Goal: Information Seeking & Learning: Learn about a topic

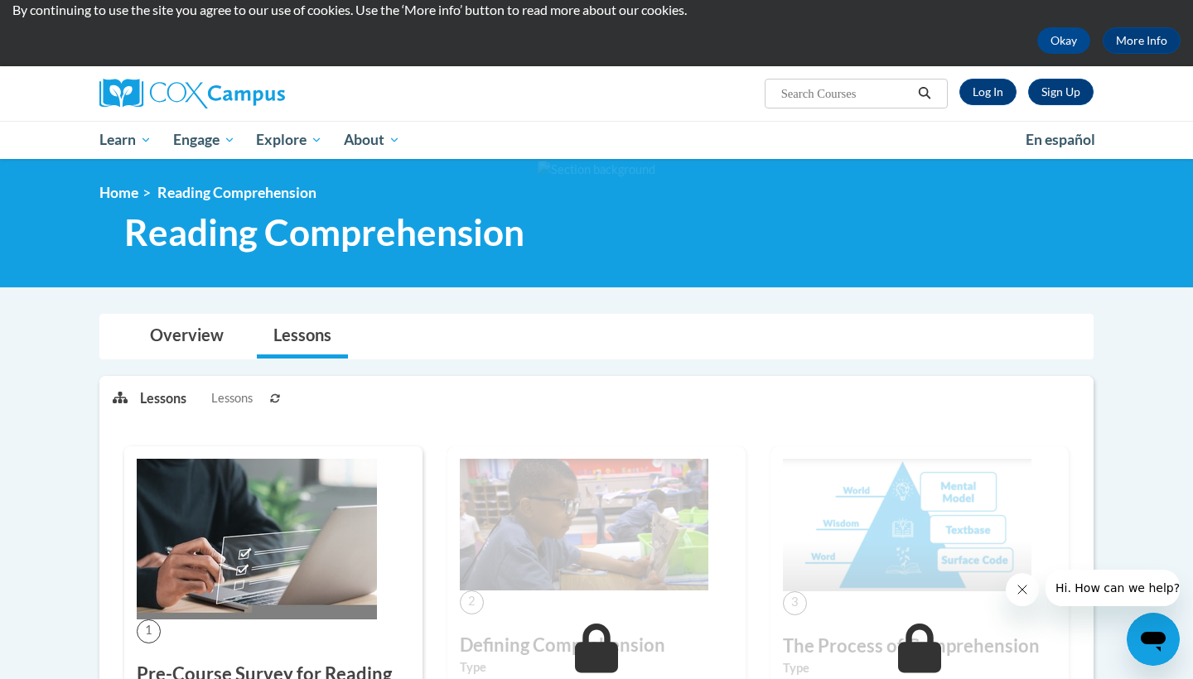
scroll to position [61, 0]
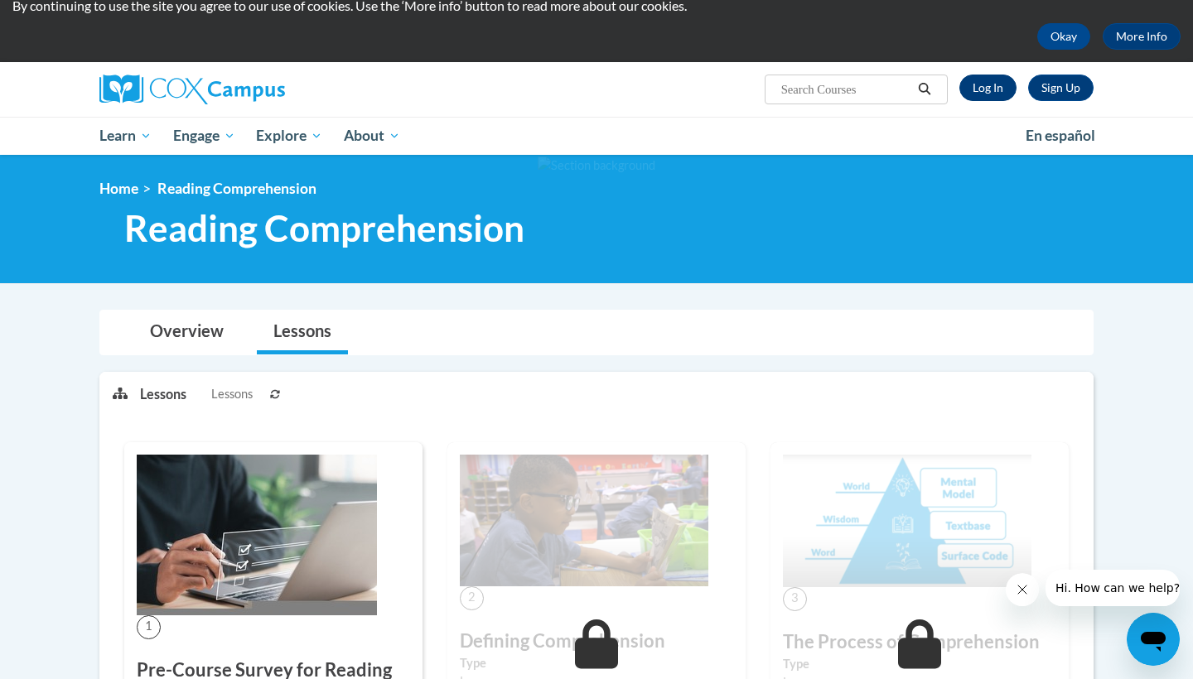
click at [980, 94] on link "Log In" at bounding box center [988, 88] width 57 height 27
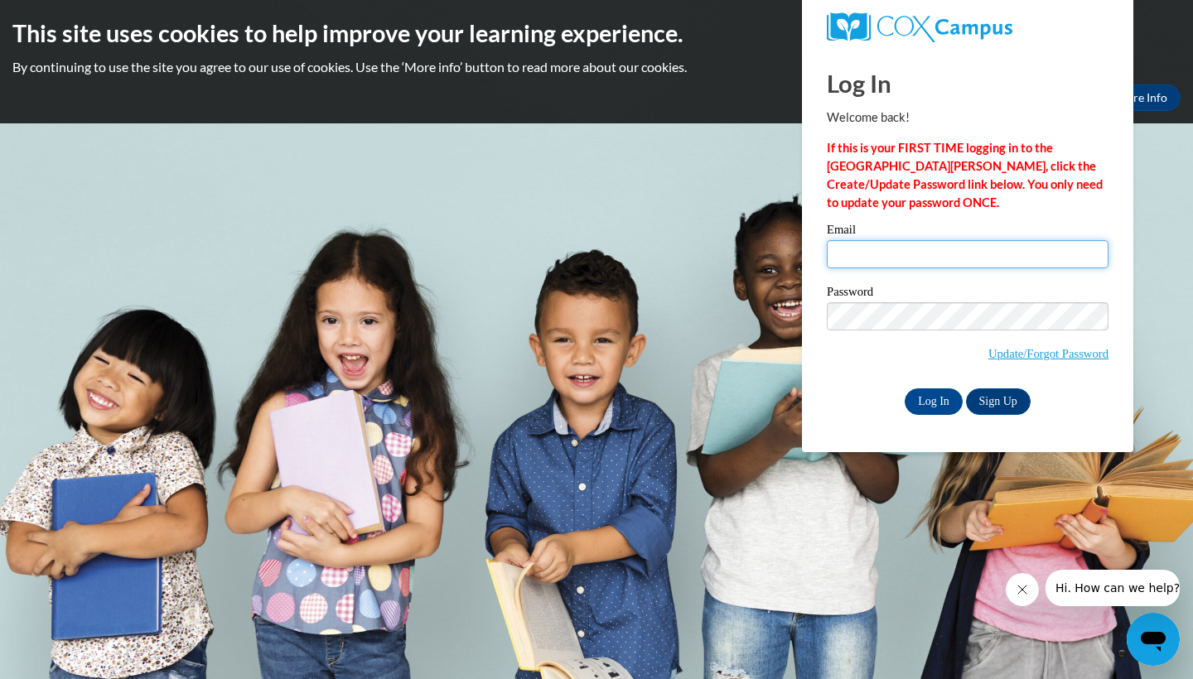
click at [863, 261] on input "Email" at bounding box center [968, 254] width 282 height 28
click at [1086, 251] on input "Email" at bounding box center [968, 254] width 282 height 28
click at [932, 238] on label "Email" at bounding box center [968, 232] width 282 height 17
click at [932, 240] on input "Email" at bounding box center [968, 254] width 282 height 28
click at [932, 243] on input "Email" at bounding box center [968, 254] width 282 height 28
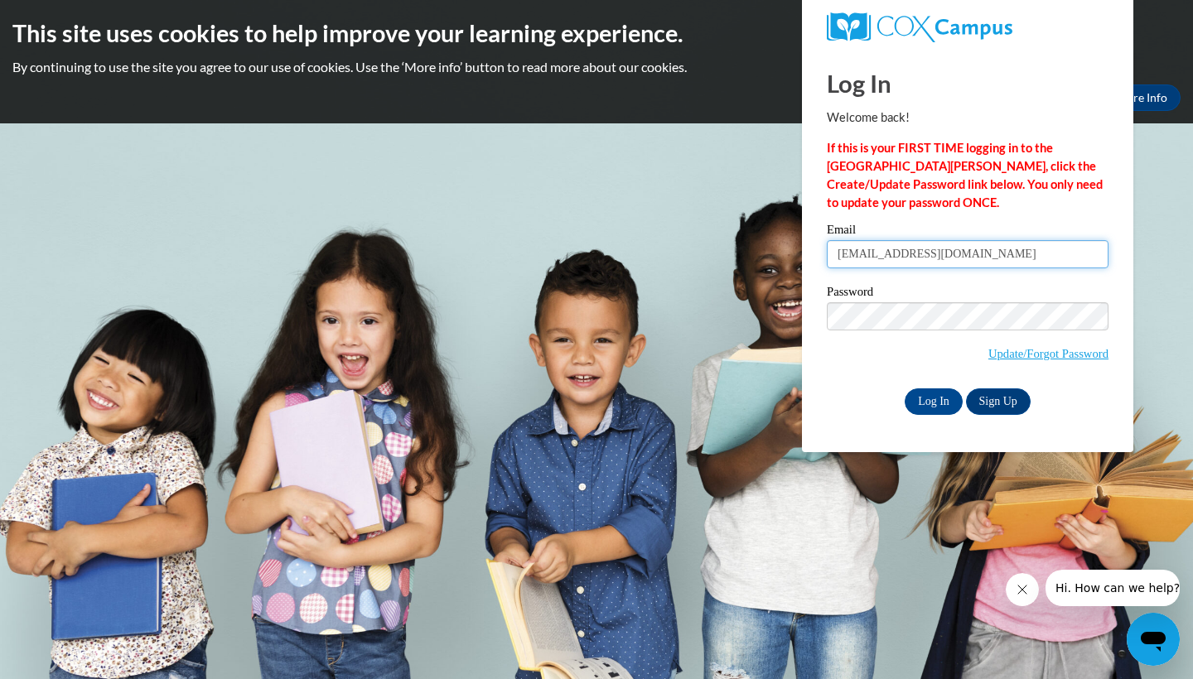
type input "kedavis@camden.k12.ga.us"
click at [922, 399] on input "Log In" at bounding box center [934, 402] width 58 height 27
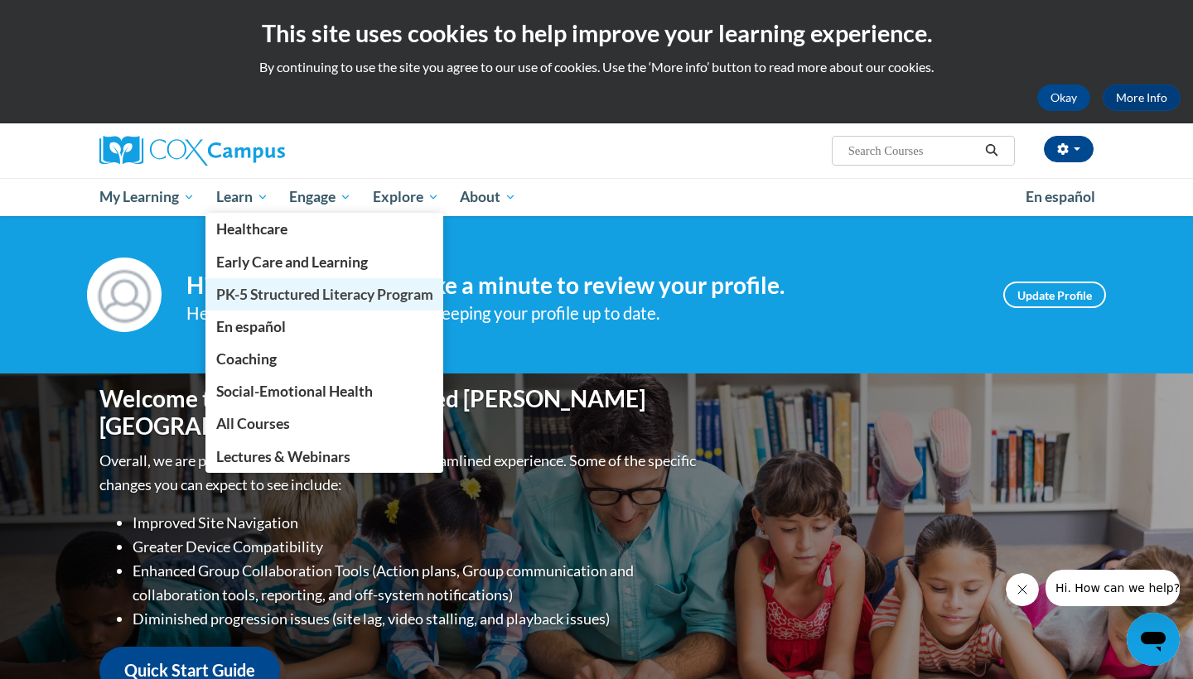
click at [260, 293] on span "PK-5 Structured Literacy Program" at bounding box center [324, 294] width 217 height 17
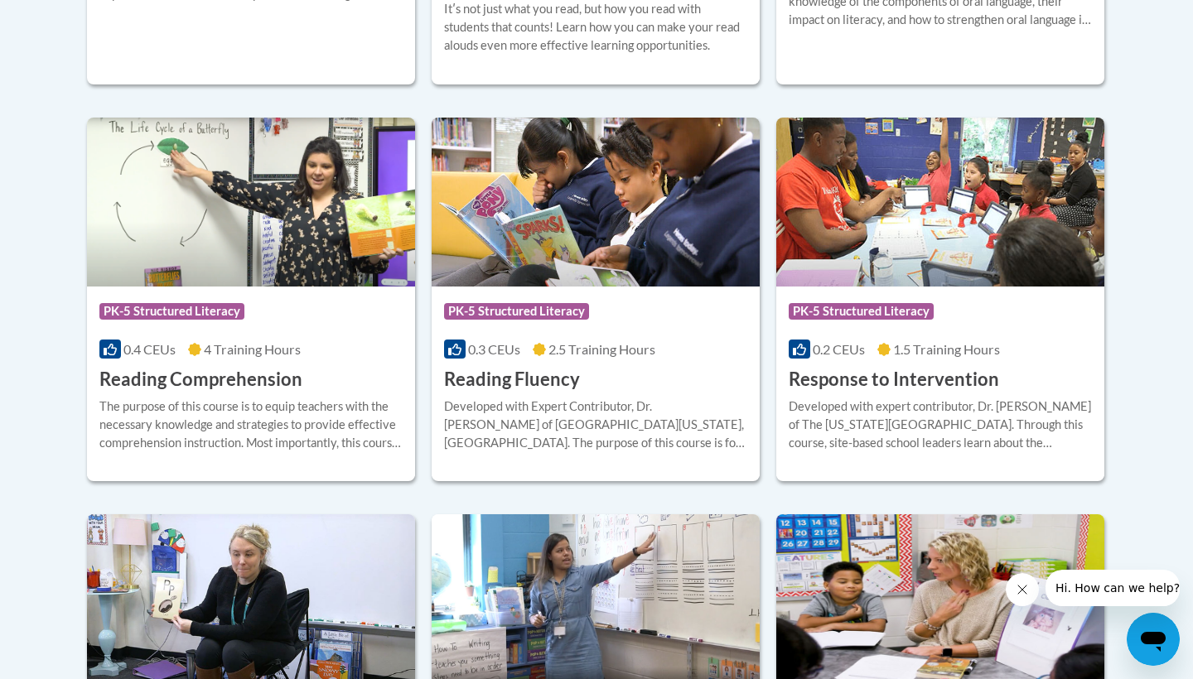
scroll to position [1494, 0]
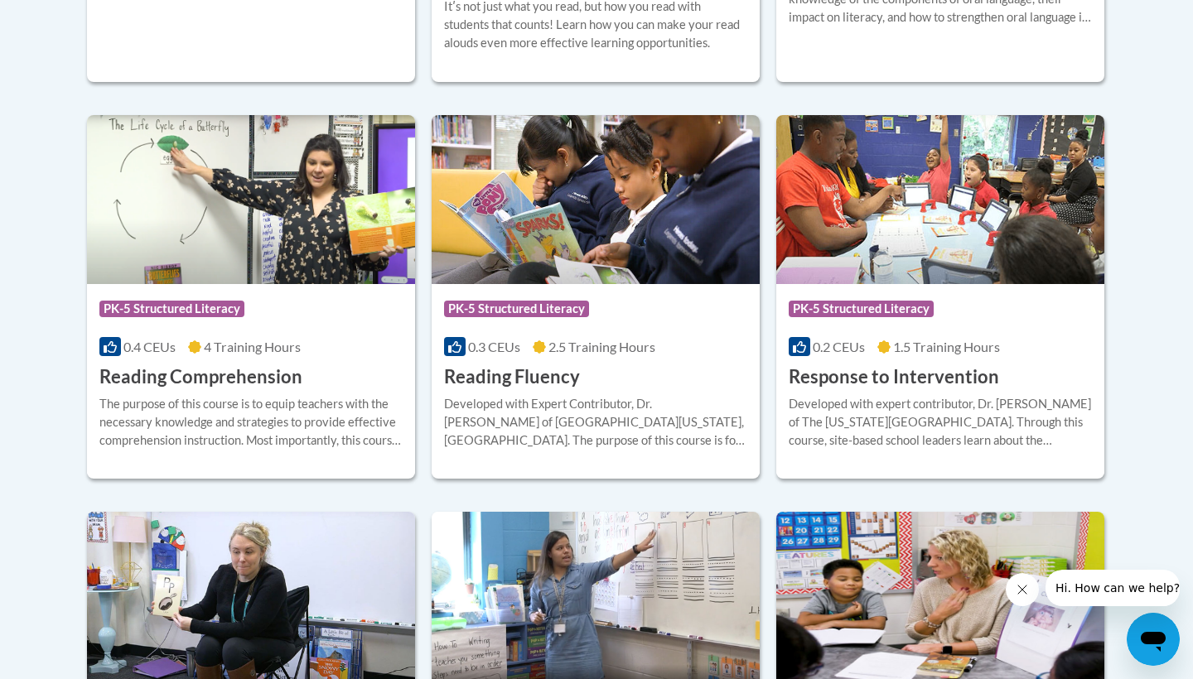
click at [295, 252] on img at bounding box center [251, 199] width 328 height 169
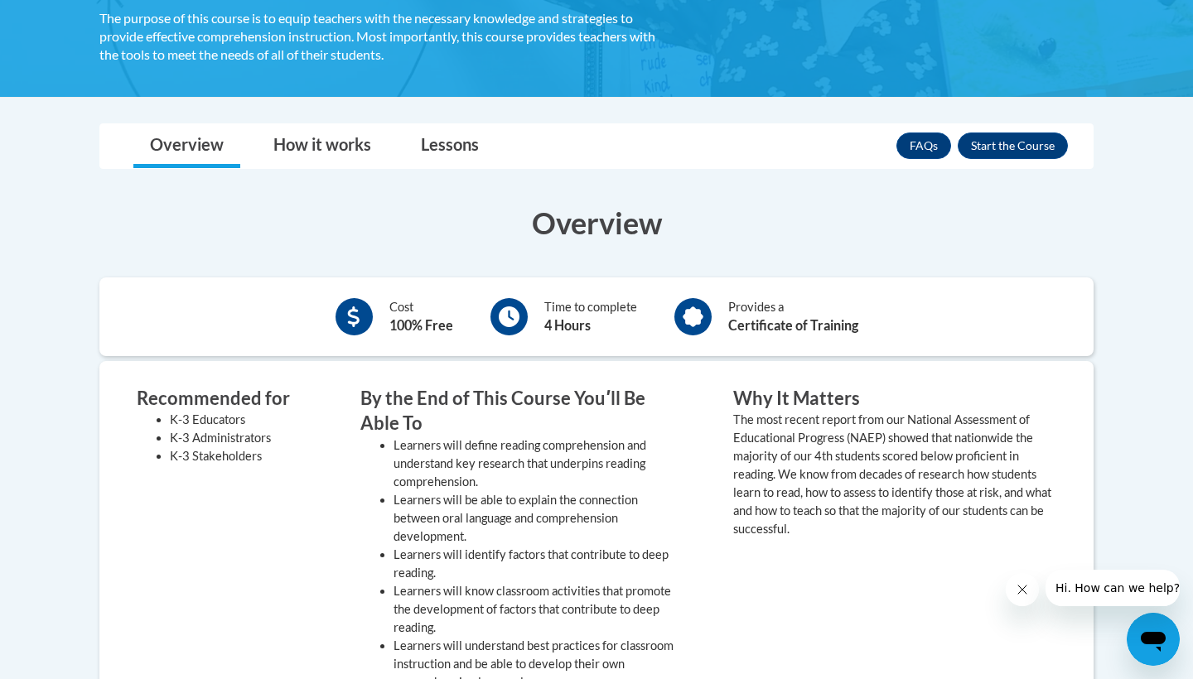
scroll to position [331, 0]
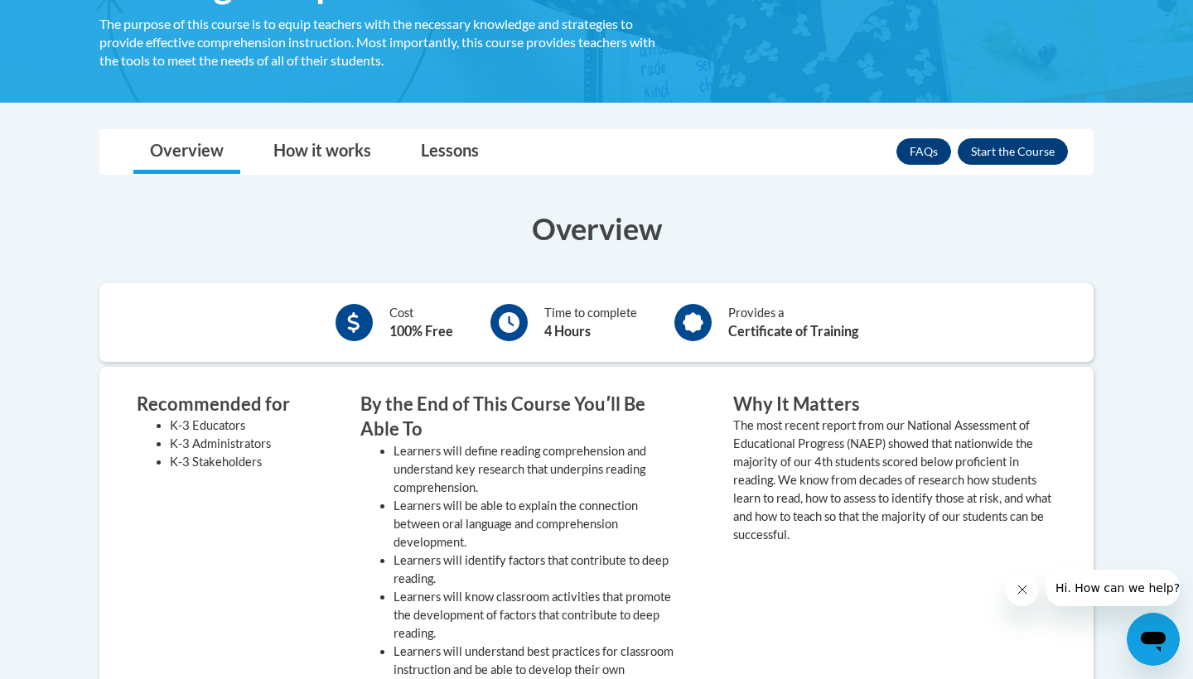
click at [1018, 150] on button "Enroll" at bounding box center [1013, 151] width 110 height 27
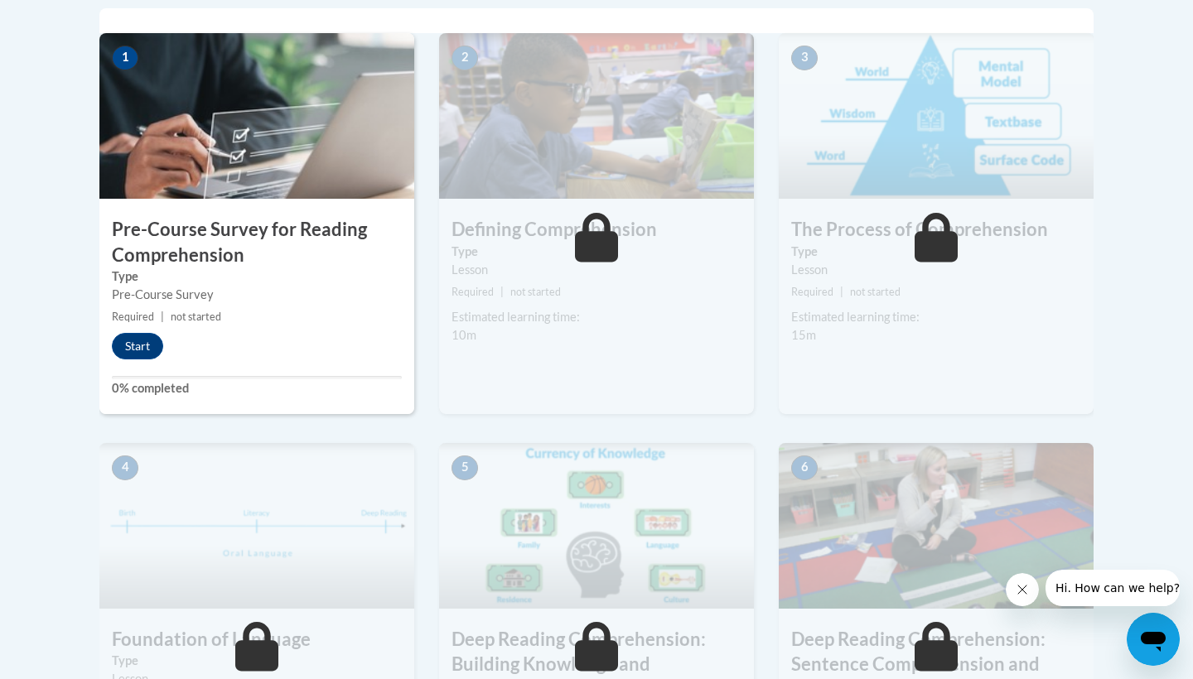
scroll to position [550, 0]
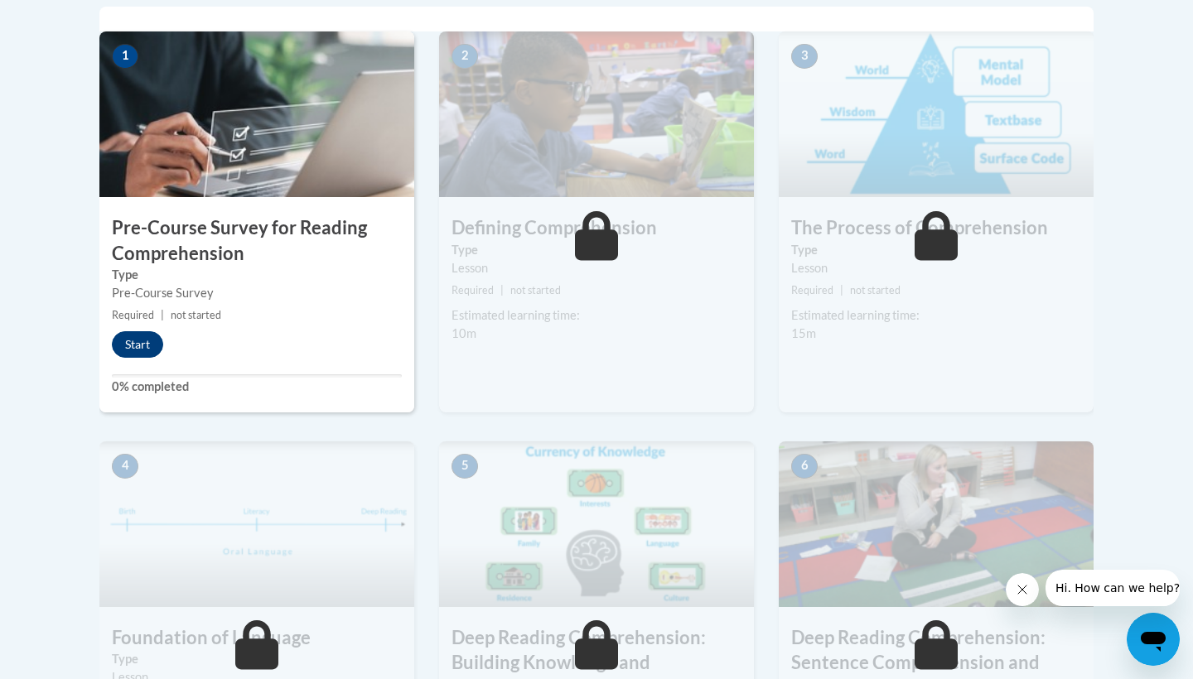
click at [137, 340] on button "Start" at bounding box center [137, 344] width 51 height 27
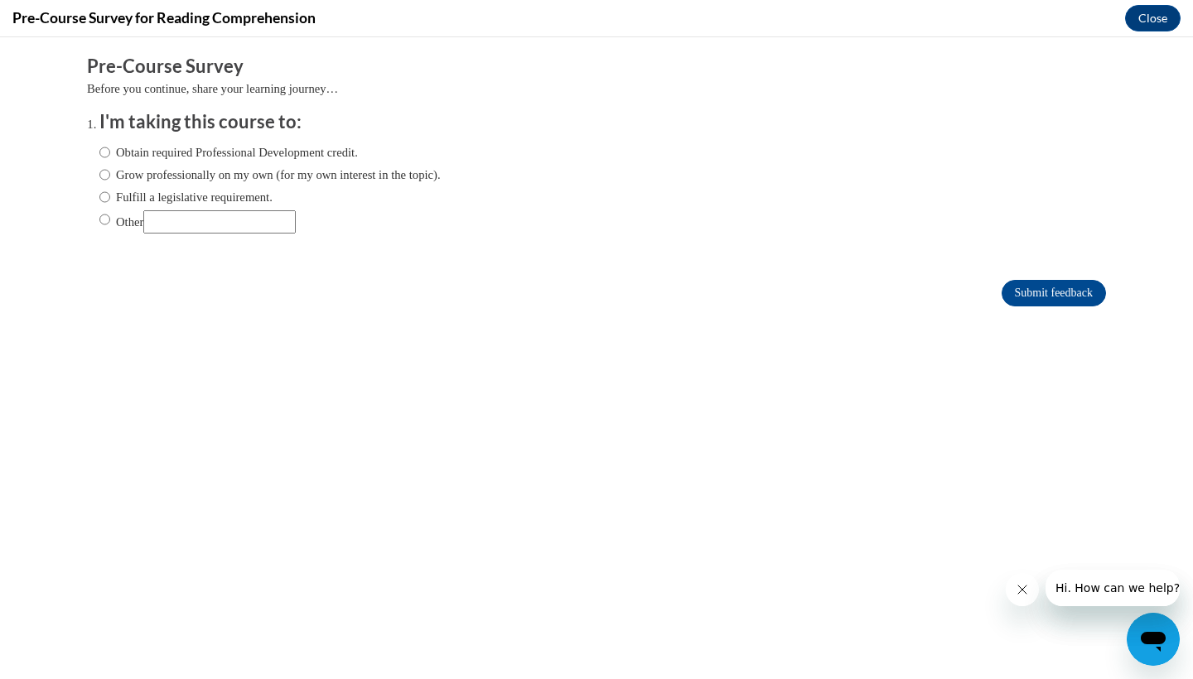
scroll to position [0, 0]
click at [206, 162] on div "Obtain required Professional Development credit. Grow professionally on my own …" at bounding box center [269, 188] width 341 height 107
click at [207, 157] on label "Obtain required Professional Development credit." at bounding box center [228, 152] width 259 height 18
click at [110, 157] on input "Obtain required Professional Development credit." at bounding box center [104, 152] width 11 height 18
radio input "true"
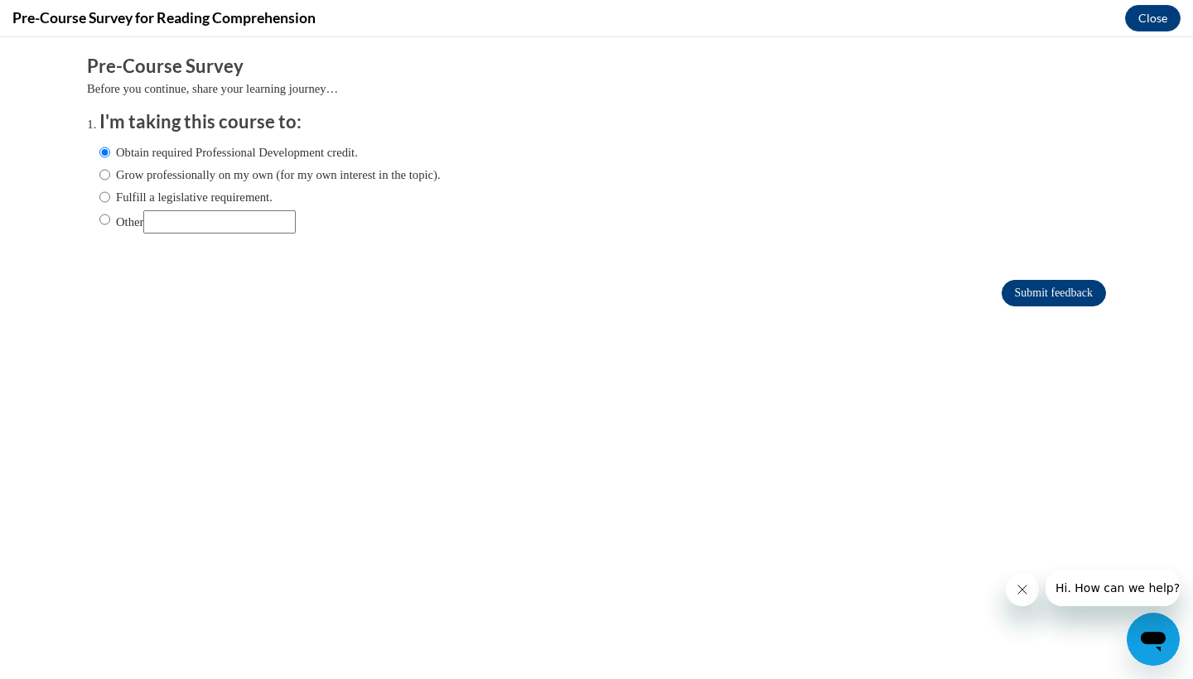
click at [1061, 293] on input "Submit feedback" at bounding box center [1054, 293] width 104 height 27
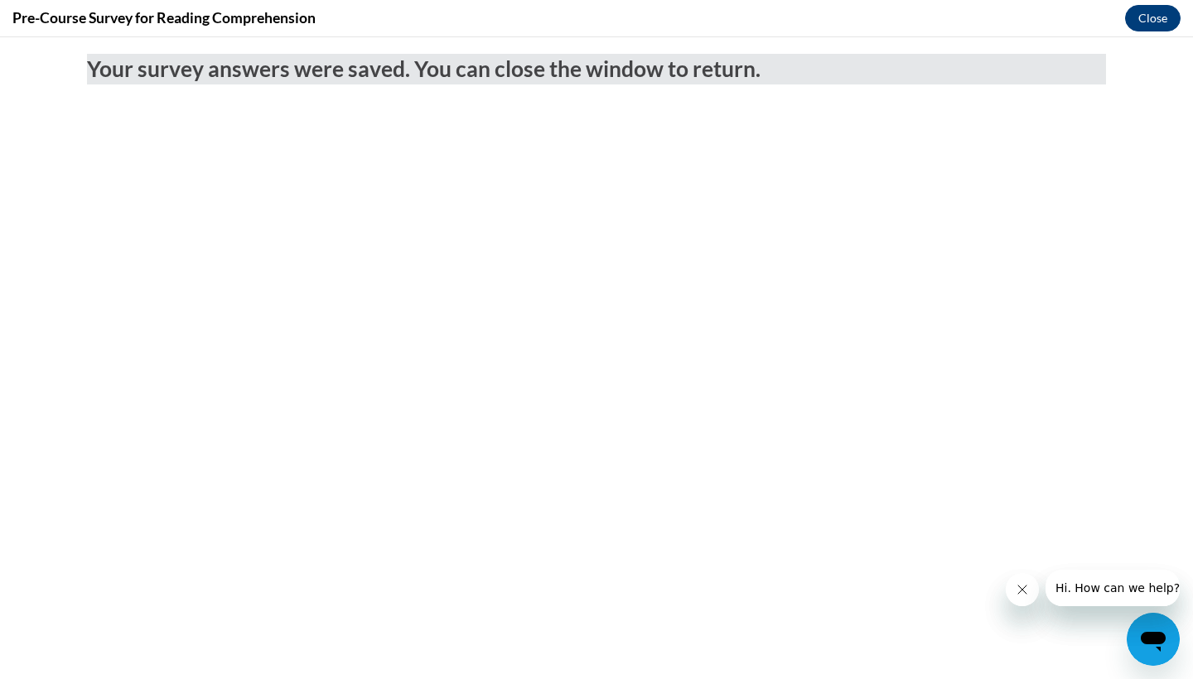
click at [1135, 20] on button "Close" at bounding box center [1153, 18] width 56 height 27
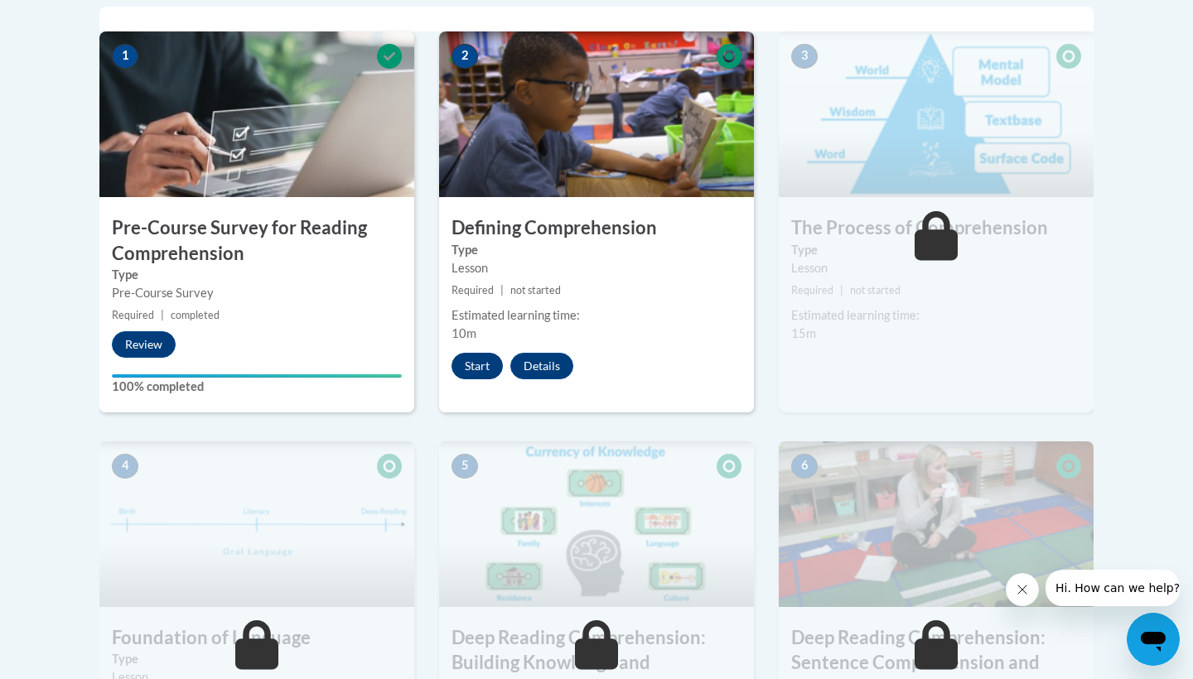
click at [468, 370] on button "Start" at bounding box center [477, 366] width 51 height 27
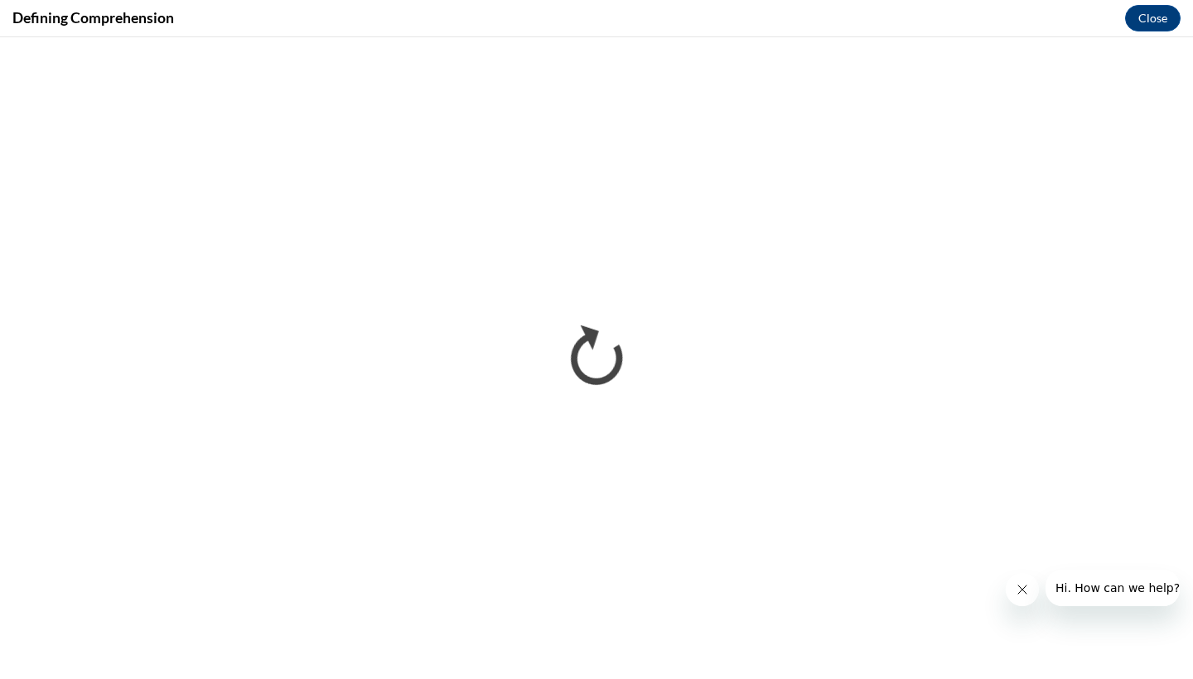
click at [1028, 585] on icon "Close message from company" at bounding box center [1022, 589] width 13 height 13
click at [690, 2] on div "Defining Comprehension Close" at bounding box center [596, 18] width 1193 height 37
click at [672, 5] on div "Defining Comprehension Close" at bounding box center [596, 18] width 1193 height 37
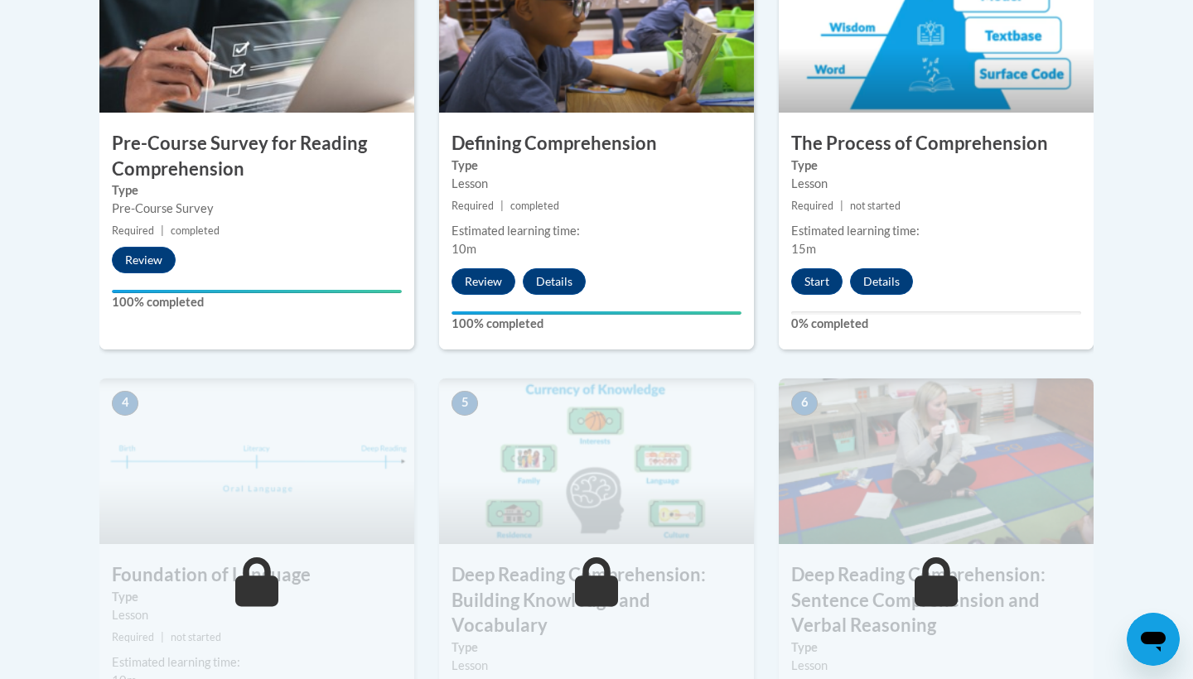
scroll to position [647, 0]
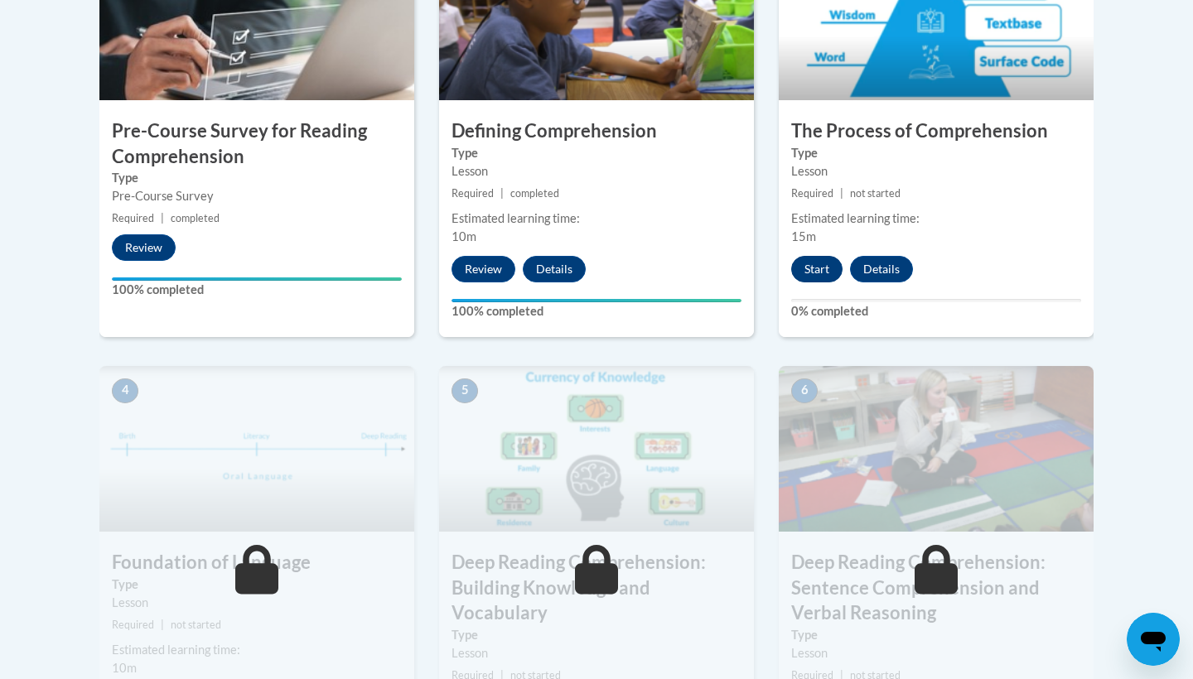
click at [830, 268] on button "Start" at bounding box center [816, 269] width 51 height 27
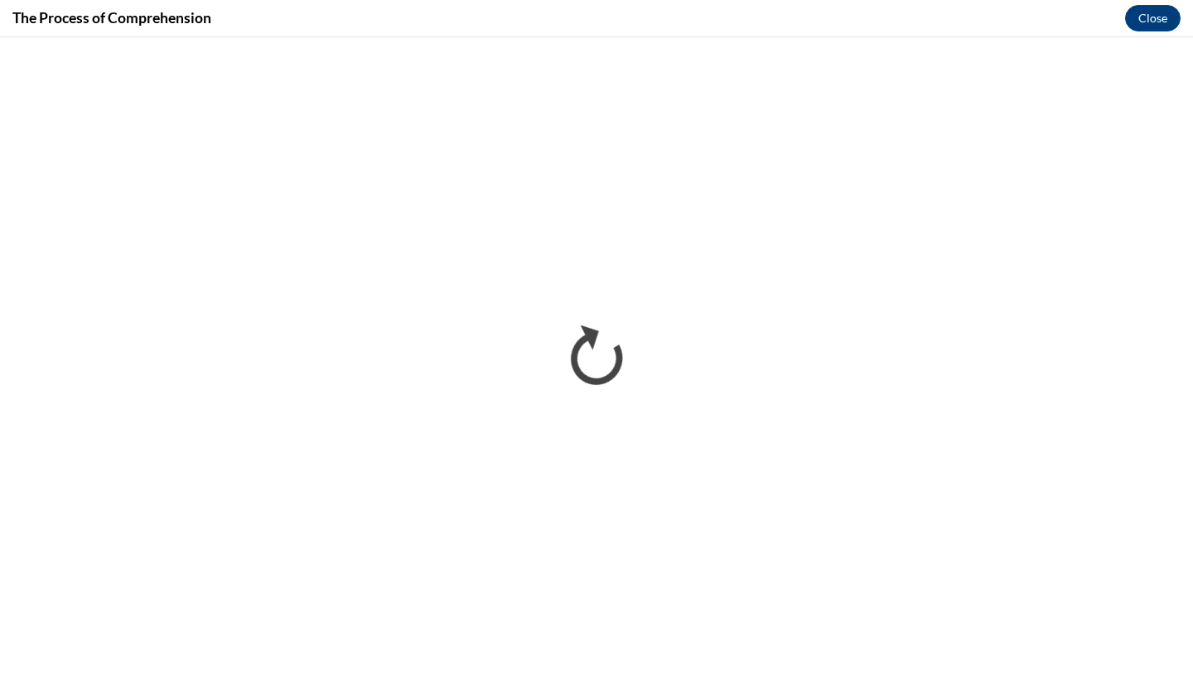
scroll to position [0, 0]
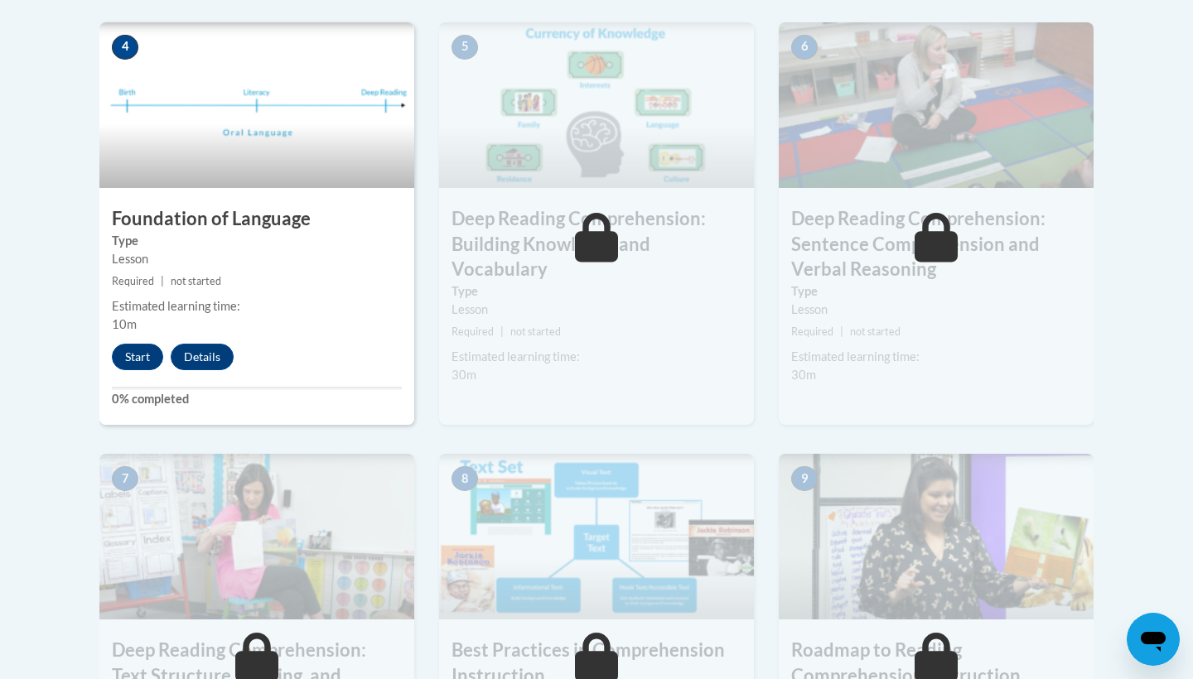
scroll to position [994, 0]
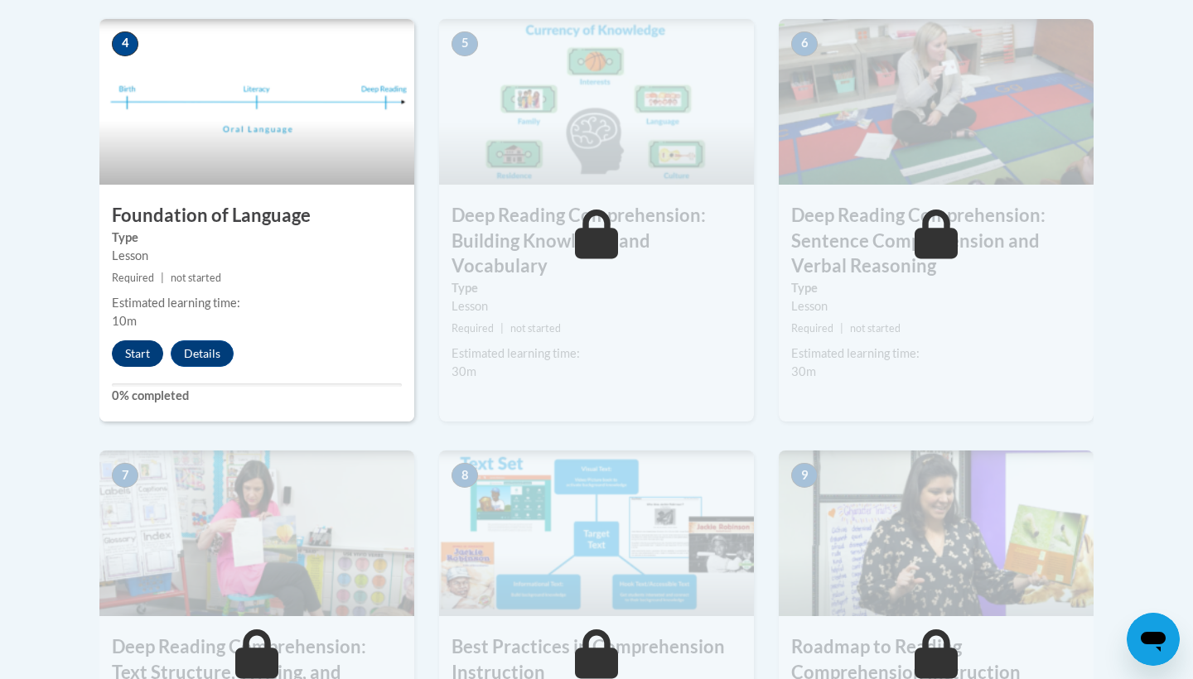
click at [143, 361] on button "Start" at bounding box center [137, 354] width 51 height 27
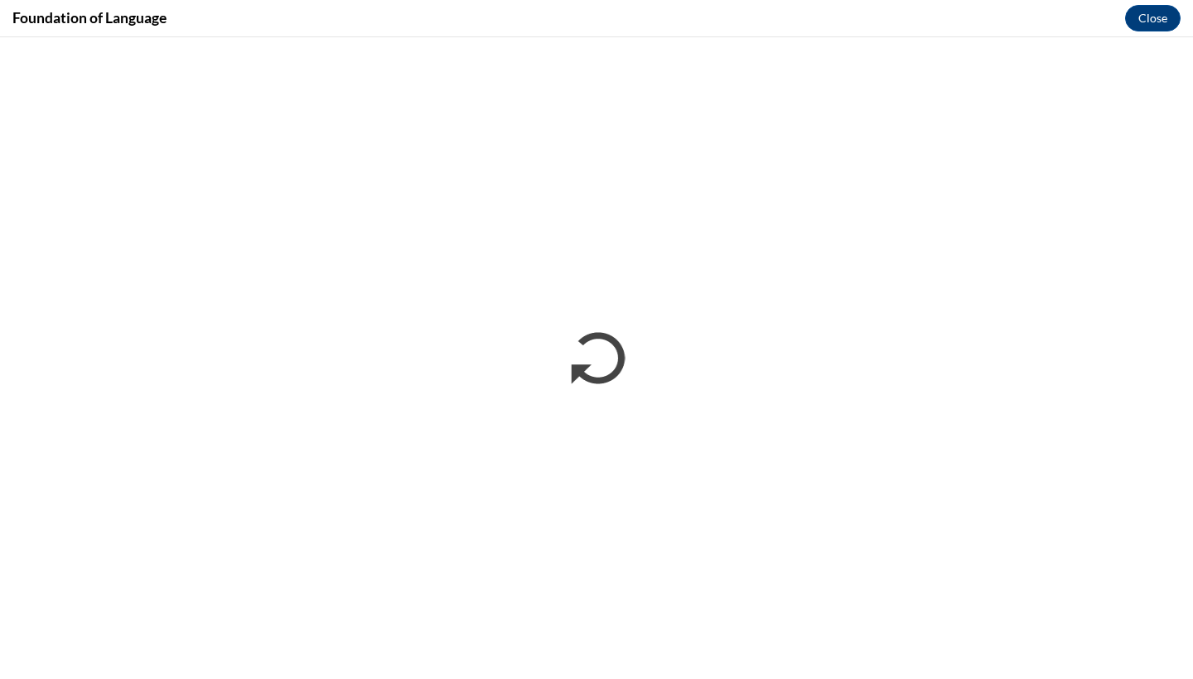
scroll to position [0, 0]
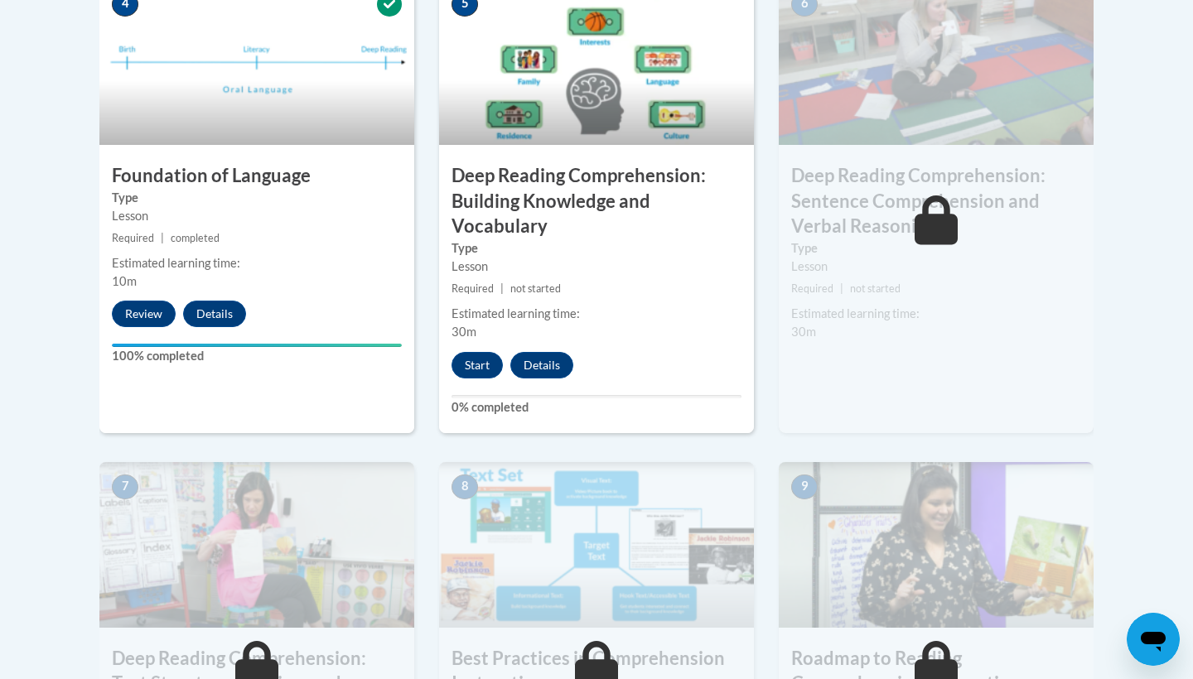
scroll to position [1085, 0]
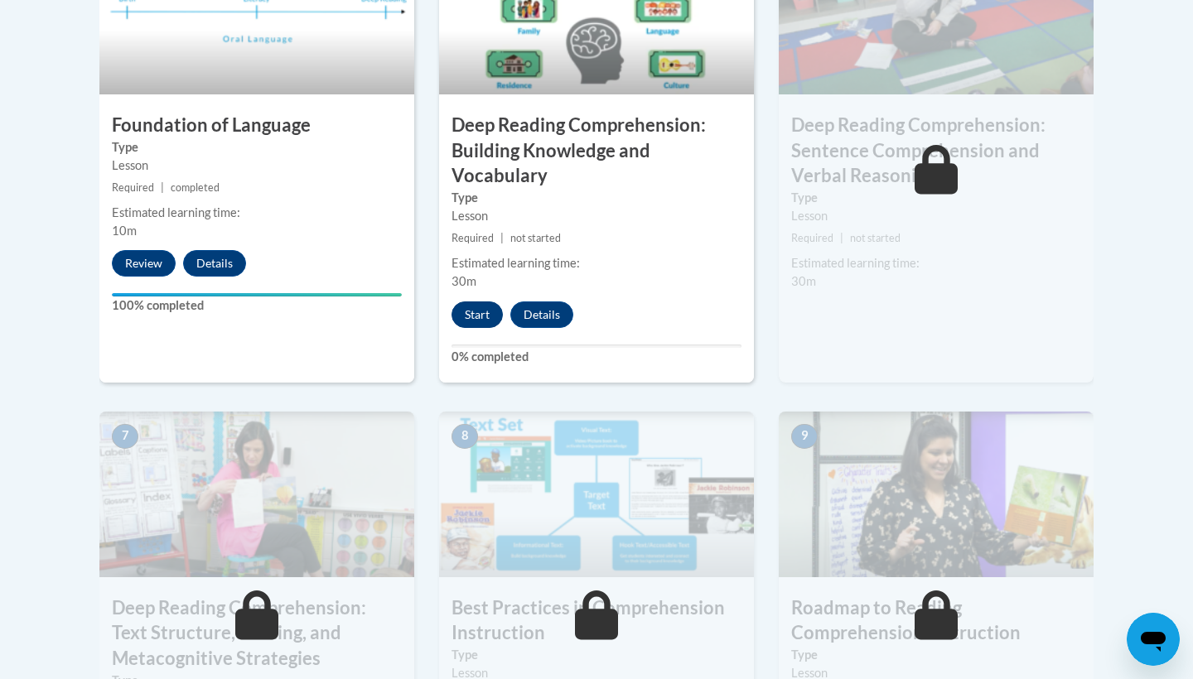
click at [489, 318] on button "Start" at bounding box center [477, 315] width 51 height 27
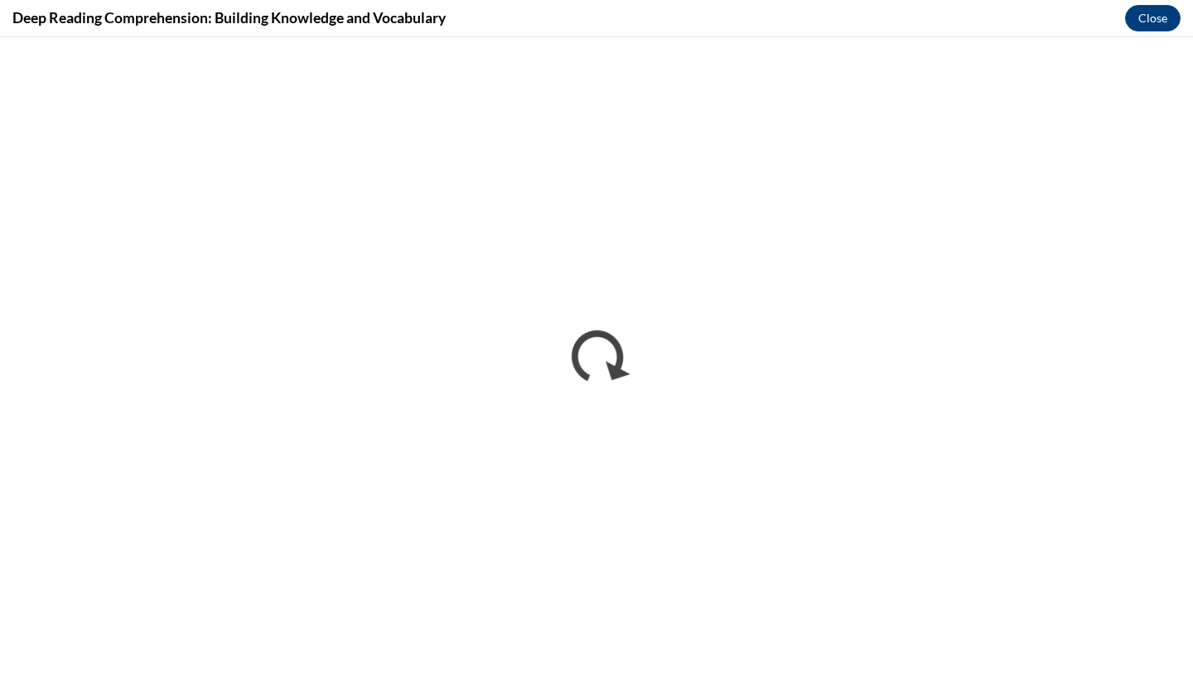
scroll to position [0, 0]
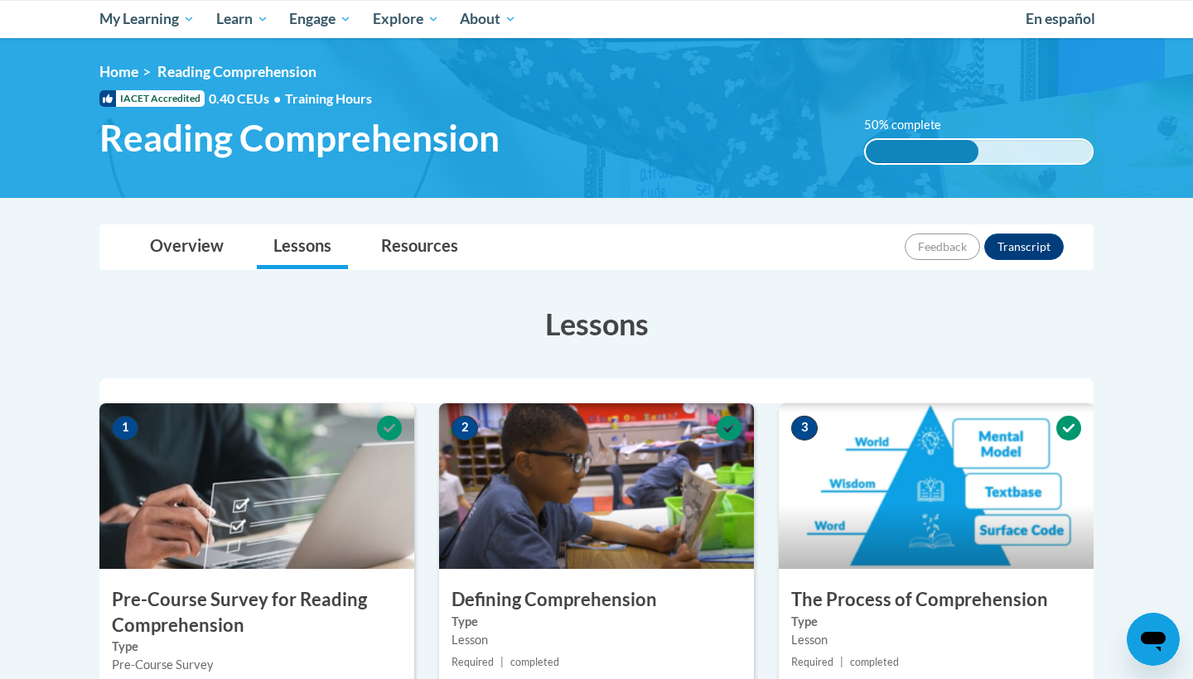
scroll to position [176, 0]
